Goal: Find specific page/section: Find specific page/section

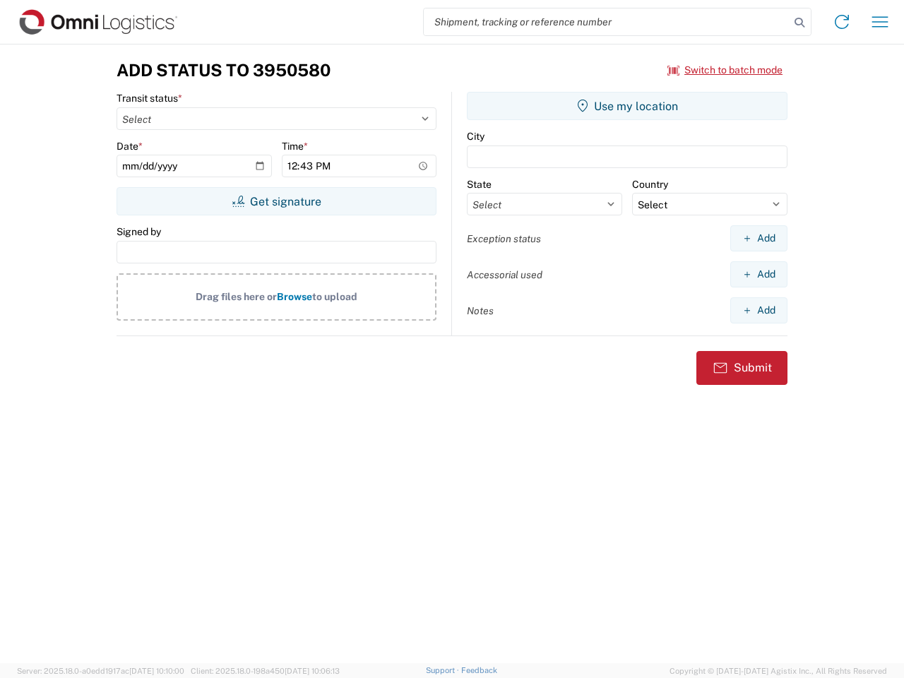
click at [607, 22] on input "search" at bounding box center [607, 21] width 366 height 27
click at [800, 23] on icon at bounding box center [800, 23] width 20 height 20
click at [842, 22] on icon at bounding box center [842, 22] width 23 height 23
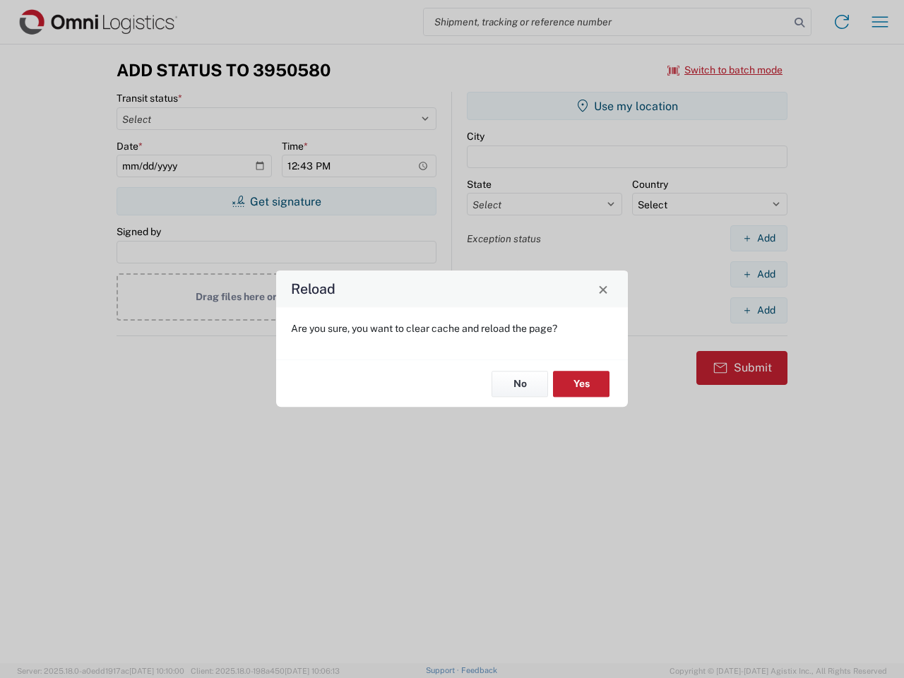
click at [880, 22] on div "Reload Are you sure, you want to clear cache and reload the page? No Yes" at bounding box center [452, 339] width 904 height 678
click at [725, 70] on div "Reload Are you sure, you want to clear cache and reload the page? No Yes" at bounding box center [452, 339] width 904 height 678
click at [276, 201] on div "Reload Are you sure, you want to clear cache and reload the page? No Yes" at bounding box center [452, 339] width 904 height 678
click at [627, 106] on div "Reload Are you sure, you want to clear cache and reload the page? No Yes" at bounding box center [452, 339] width 904 height 678
click at [759, 238] on div "Reload Are you sure, you want to clear cache and reload the page? No Yes" at bounding box center [452, 339] width 904 height 678
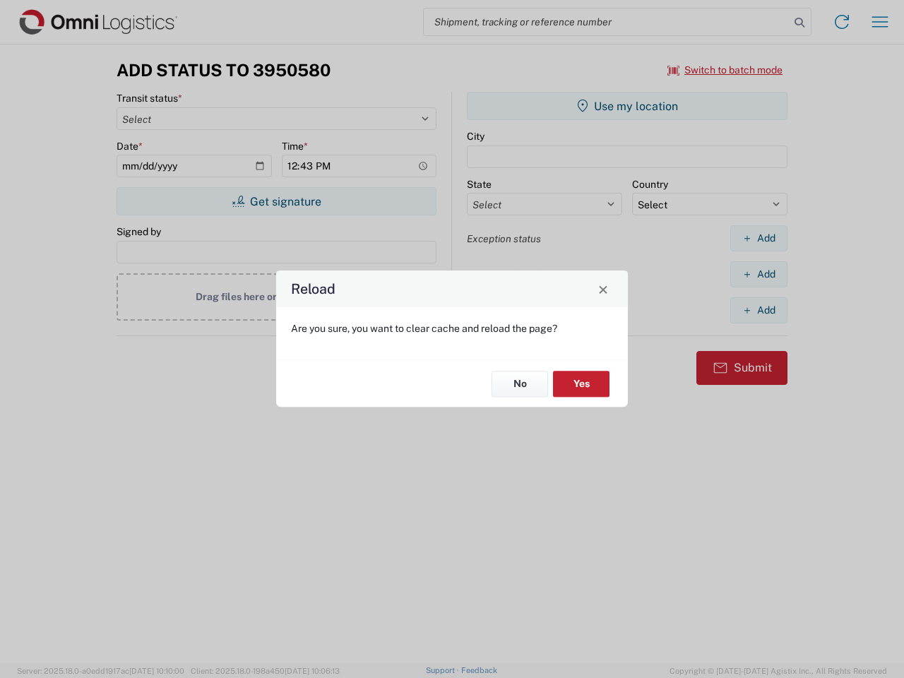
click at [759, 274] on div "Reload Are you sure, you want to clear cache and reload the page? No Yes" at bounding box center [452, 339] width 904 height 678
click at [759, 310] on div "Reload Are you sure, you want to clear cache and reload the page? No Yes" at bounding box center [452, 339] width 904 height 678
